Goal: Task Accomplishment & Management: Use online tool/utility

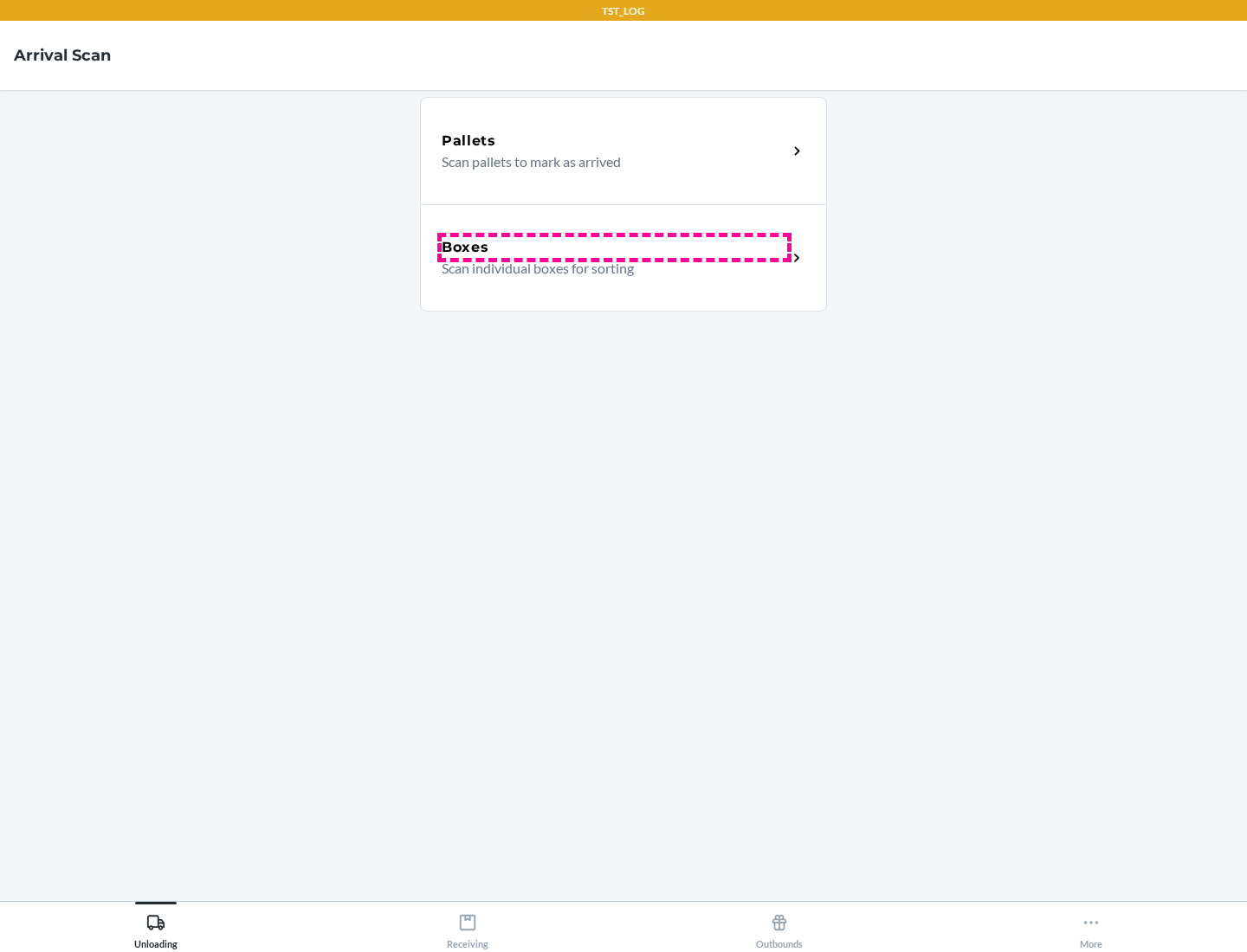
click at [614, 248] on div "Boxes" at bounding box center [614, 247] width 346 height 20
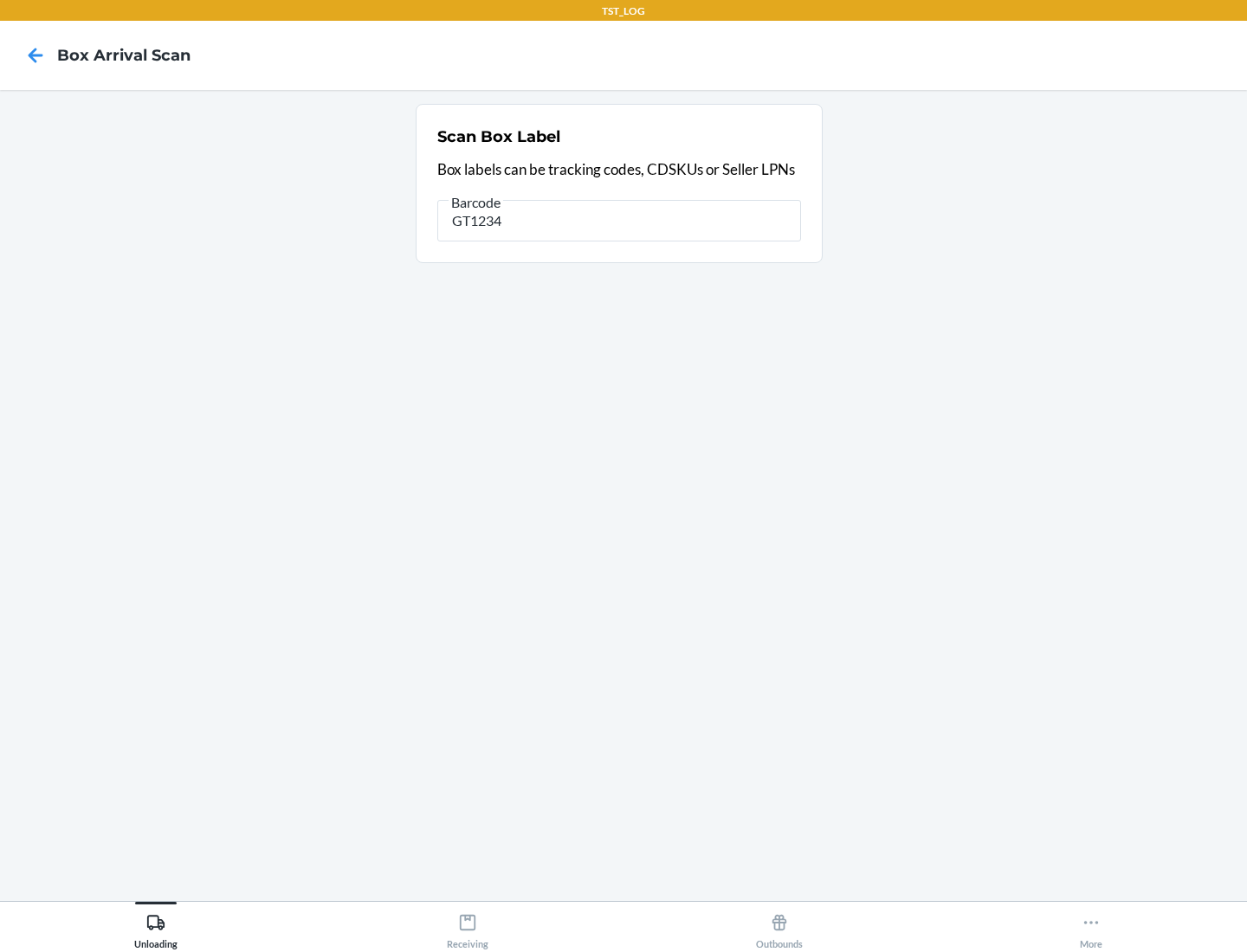
type input "GT1234"
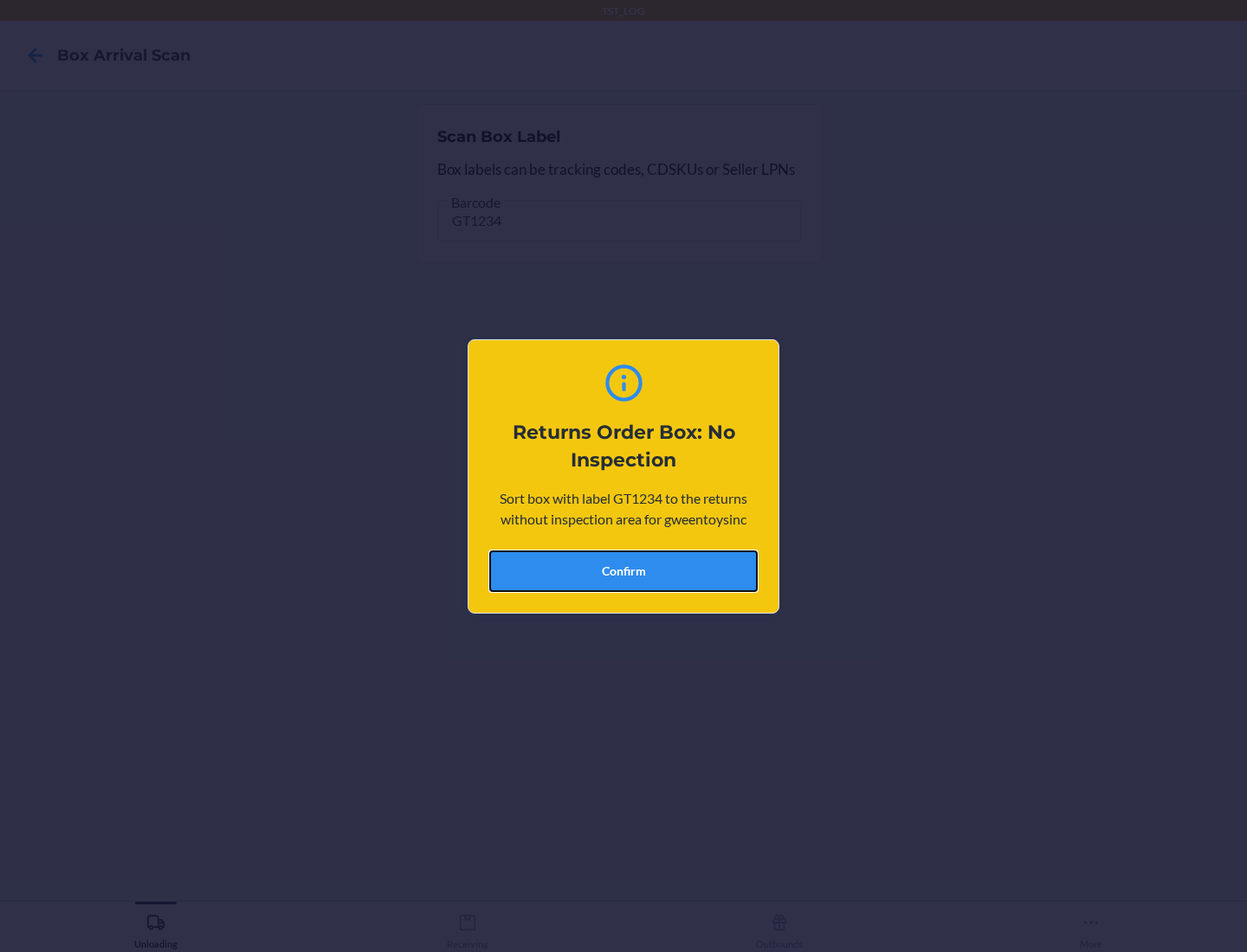
click at [624, 570] on button "Confirm" at bounding box center [624, 571] width 269 height 42
